Goal: Information Seeking & Learning: Learn about a topic

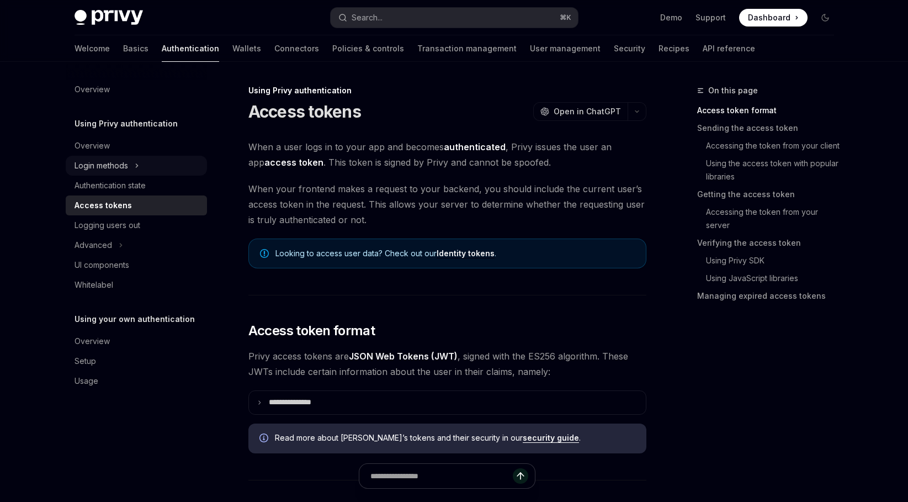
click at [142, 165] on div "Login methods" at bounding box center [136, 166] width 141 height 20
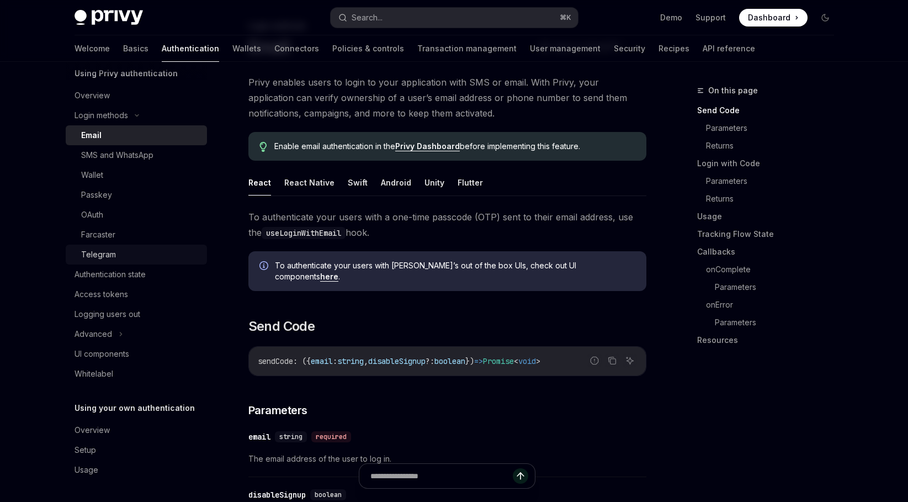
scroll to position [71, 0]
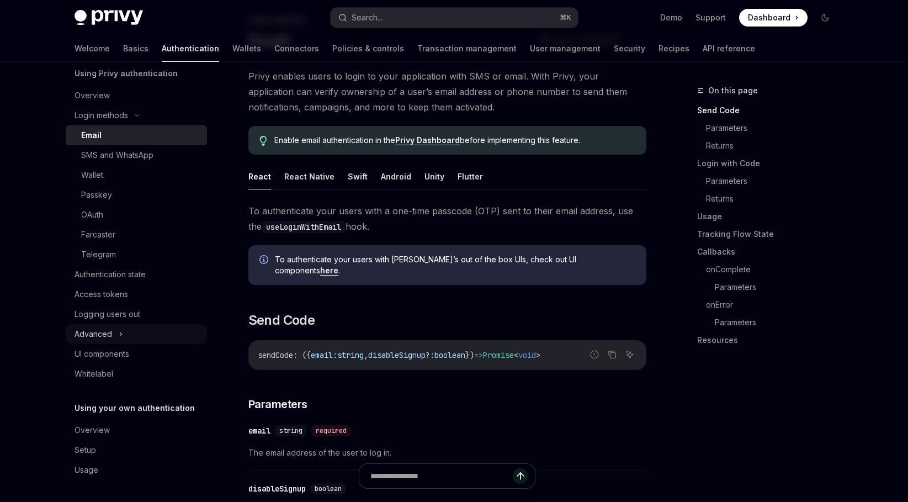
click at [124, 334] on div "Advanced" at bounding box center [136, 334] width 141 height 20
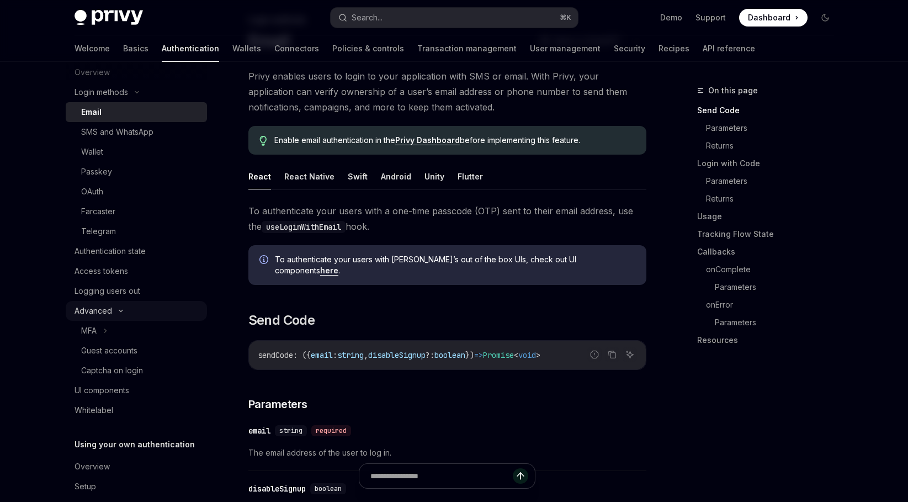
scroll to position [86, 0]
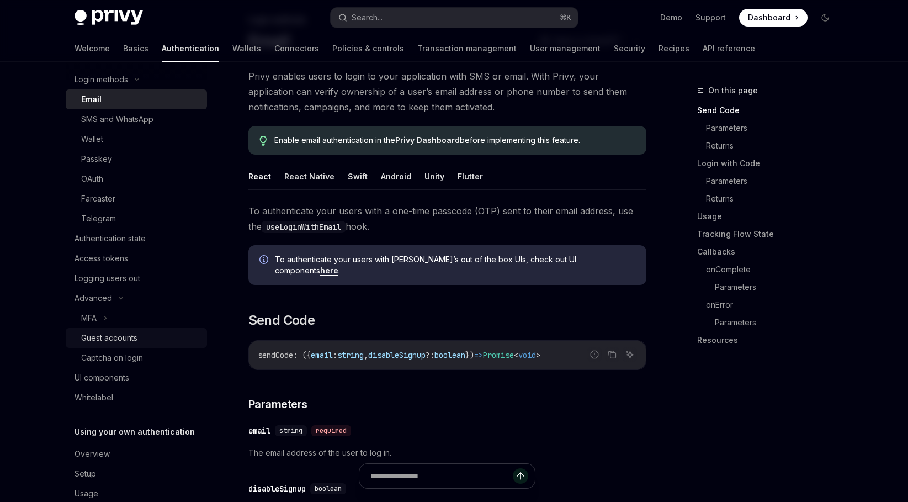
click at [125, 332] on div "Guest accounts" at bounding box center [109, 337] width 56 height 13
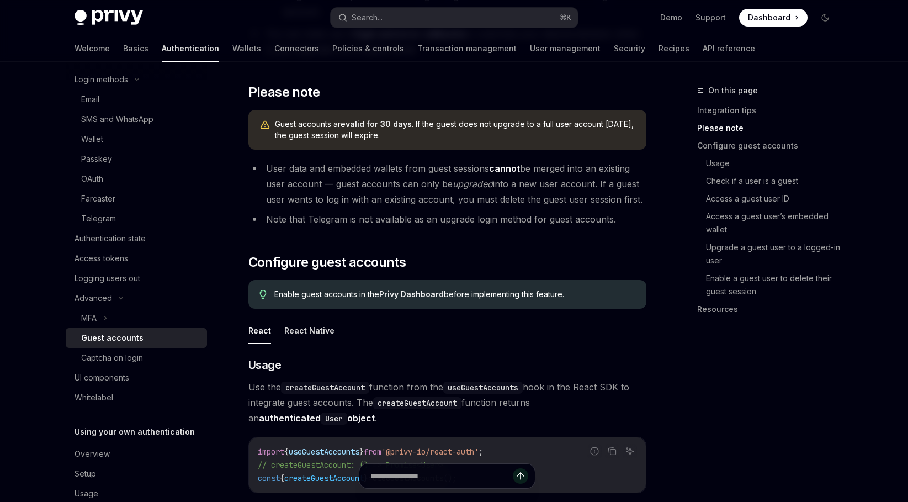
scroll to position [665, 0]
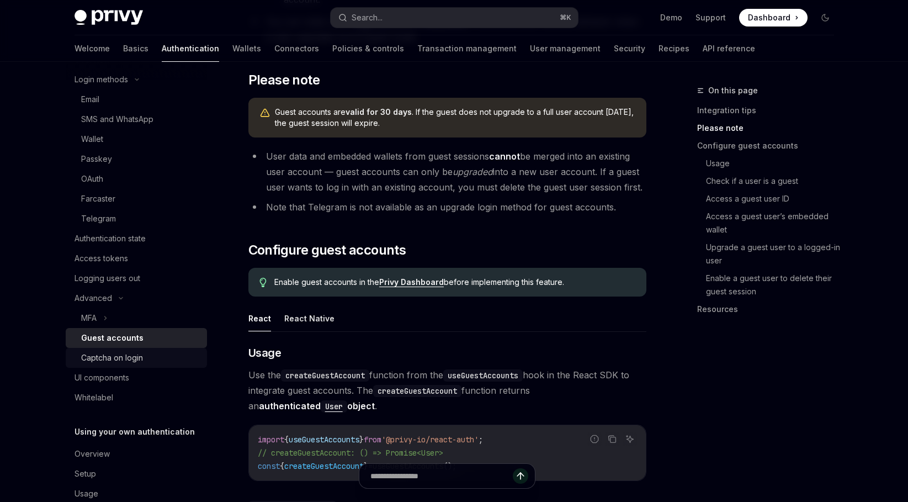
click at [135, 357] on div "Captcha on login" at bounding box center [112, 357] width 62 height 13
type textarea "*"
